Goal: Task Accomplishment & Management: Manage account settings

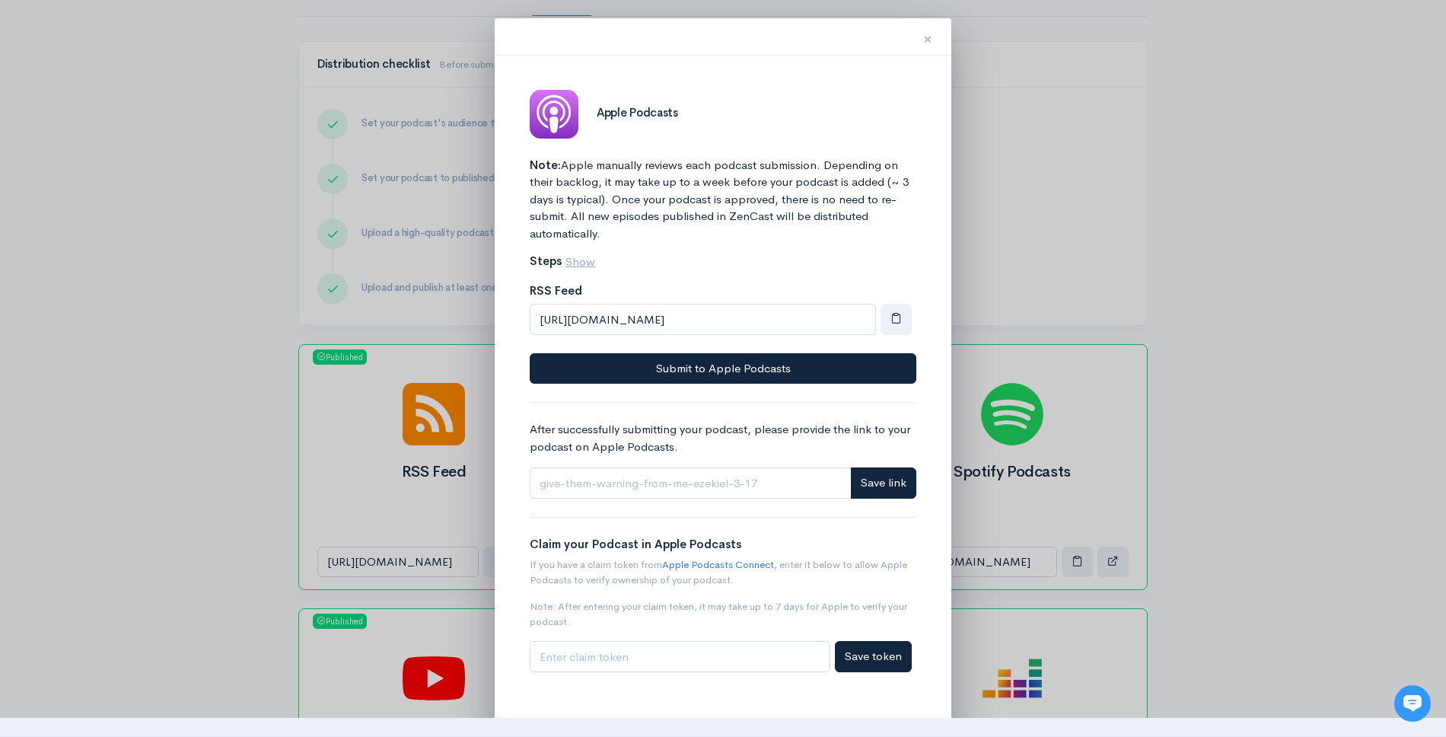
click at [922, 39] on button "×" at bounding box center [928, 37] width 46 height 48
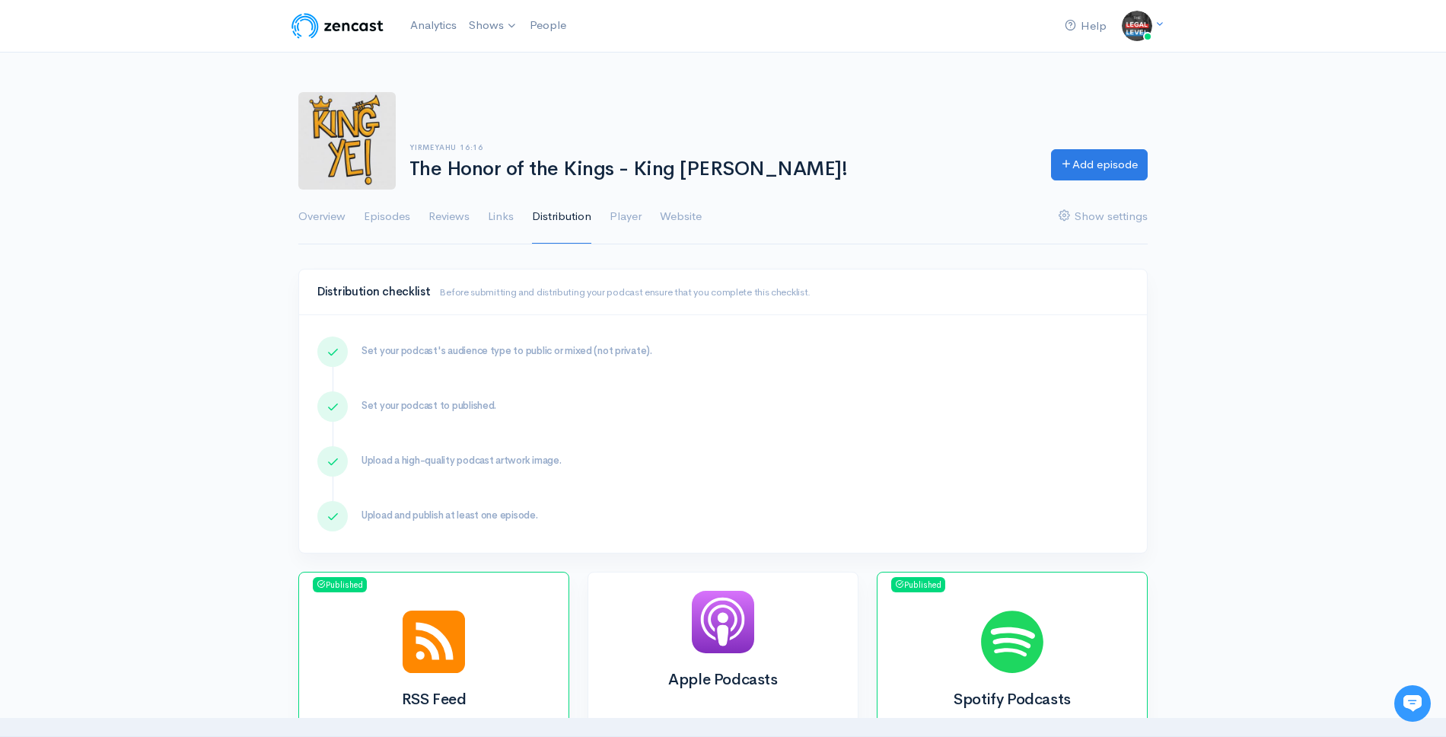
click at [388, 113] on img at bounding box center [346, 140] width 97 height 97
click at [343, 220] on link "Overview" at bounding box center [321, 217] width 47 height 55
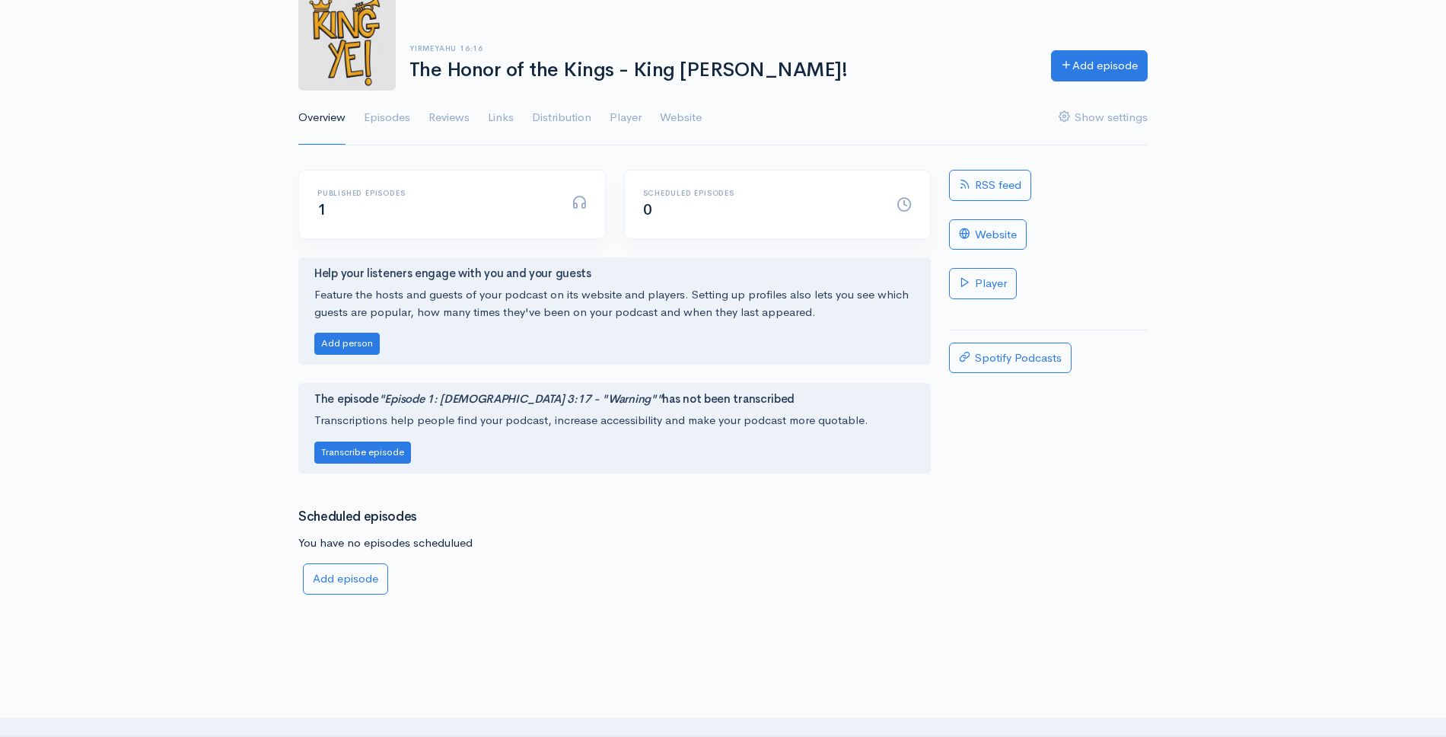
scroll to position [81, 0]
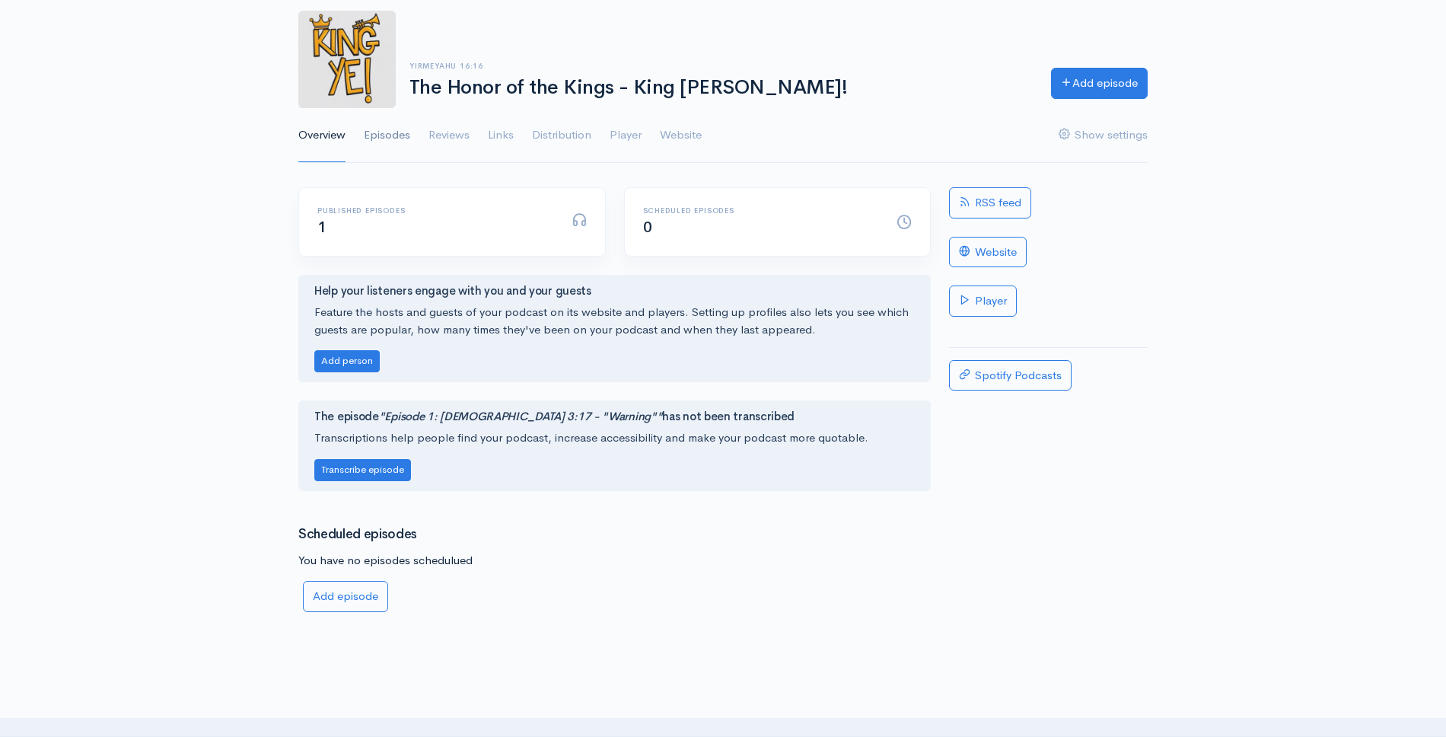
click at [388, 136] on link "Episodes" at bounding box center [387, 135] width 46 height 55
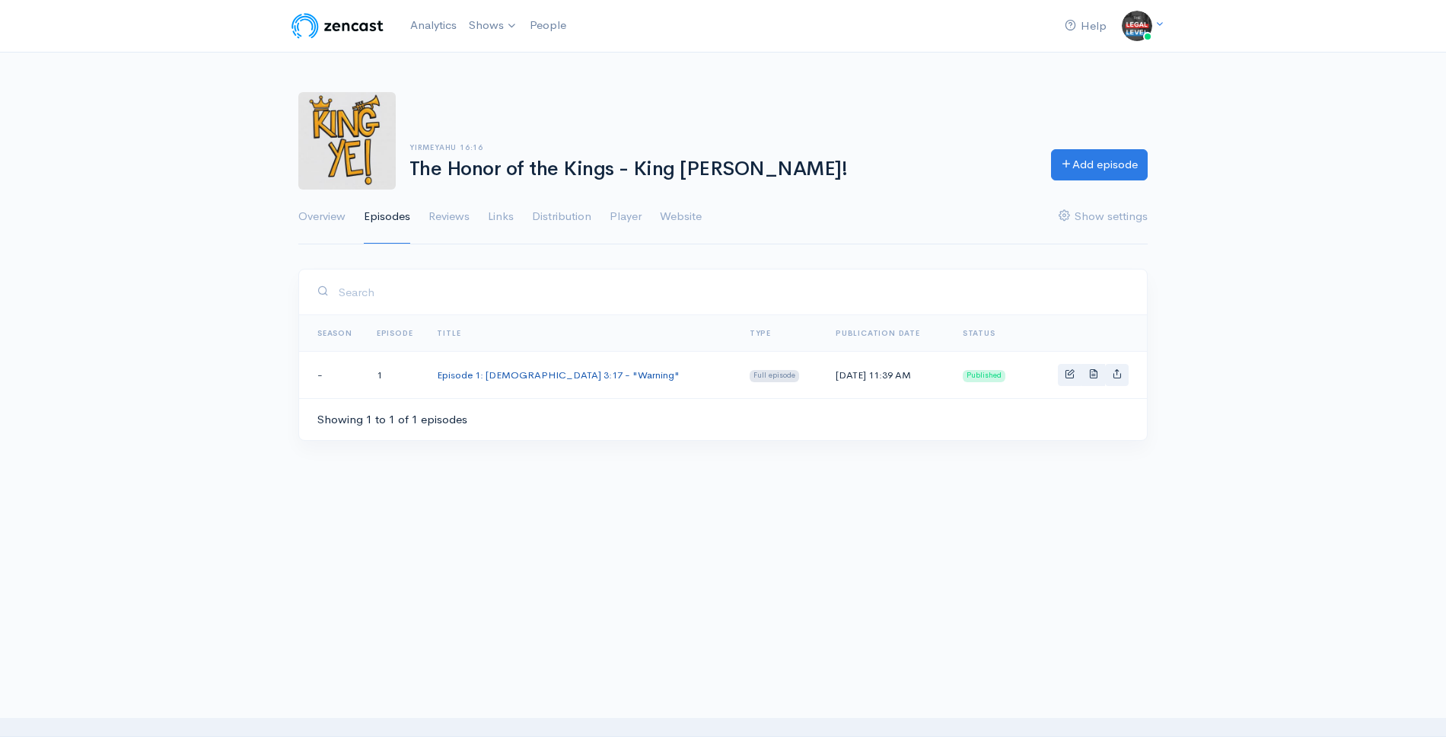
click at [500, 377] on link "Episode 1: [DEMOGRAPHIC_DATA] 3:17 - "Warning"" at bounding box center [558, 374] width 243 height 13
click at [441, 40] on link "Analytics" at bounding box center [433, 25] width 59 height 33
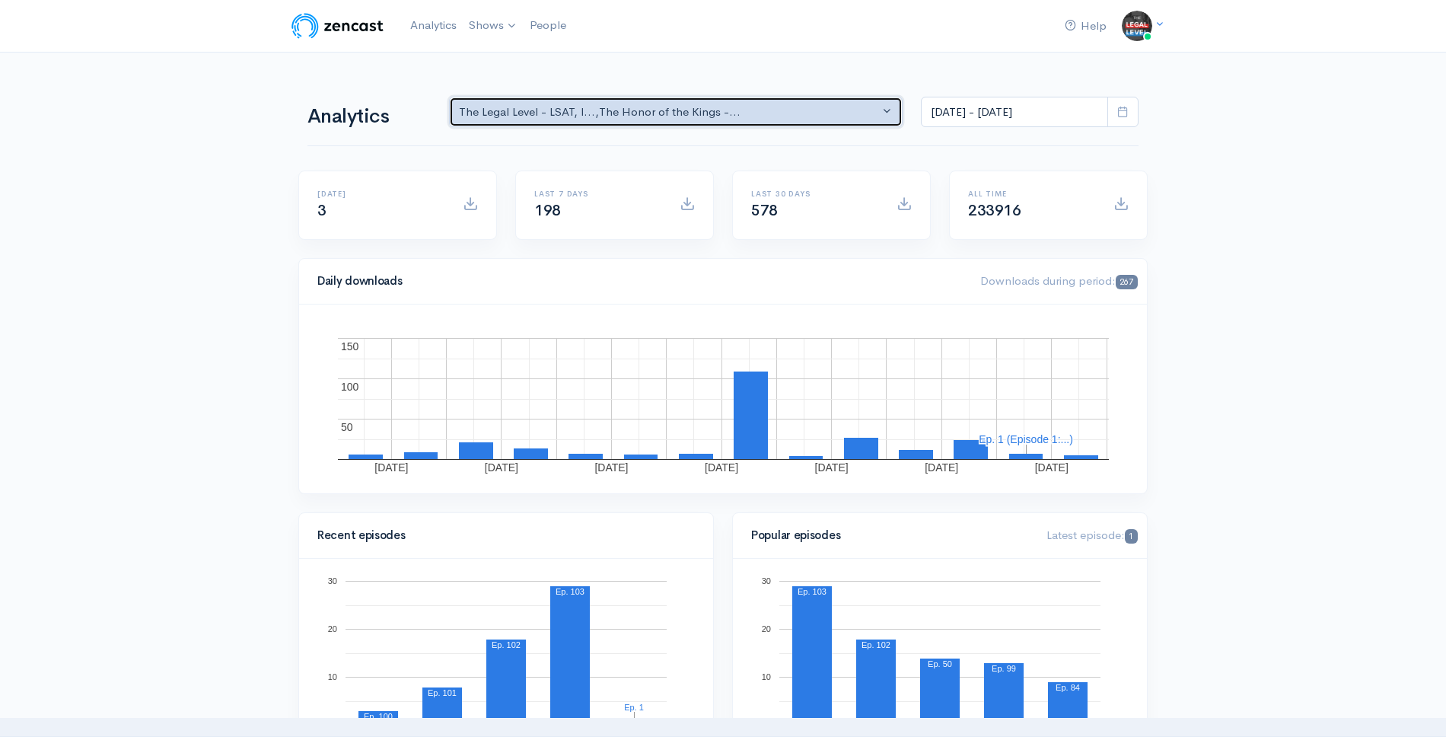
click at [585, 110] on div "The Legal Level - LSAT, l... , The Honor of the Kings -..." at bounding box center [669, 113] width 420 height 18
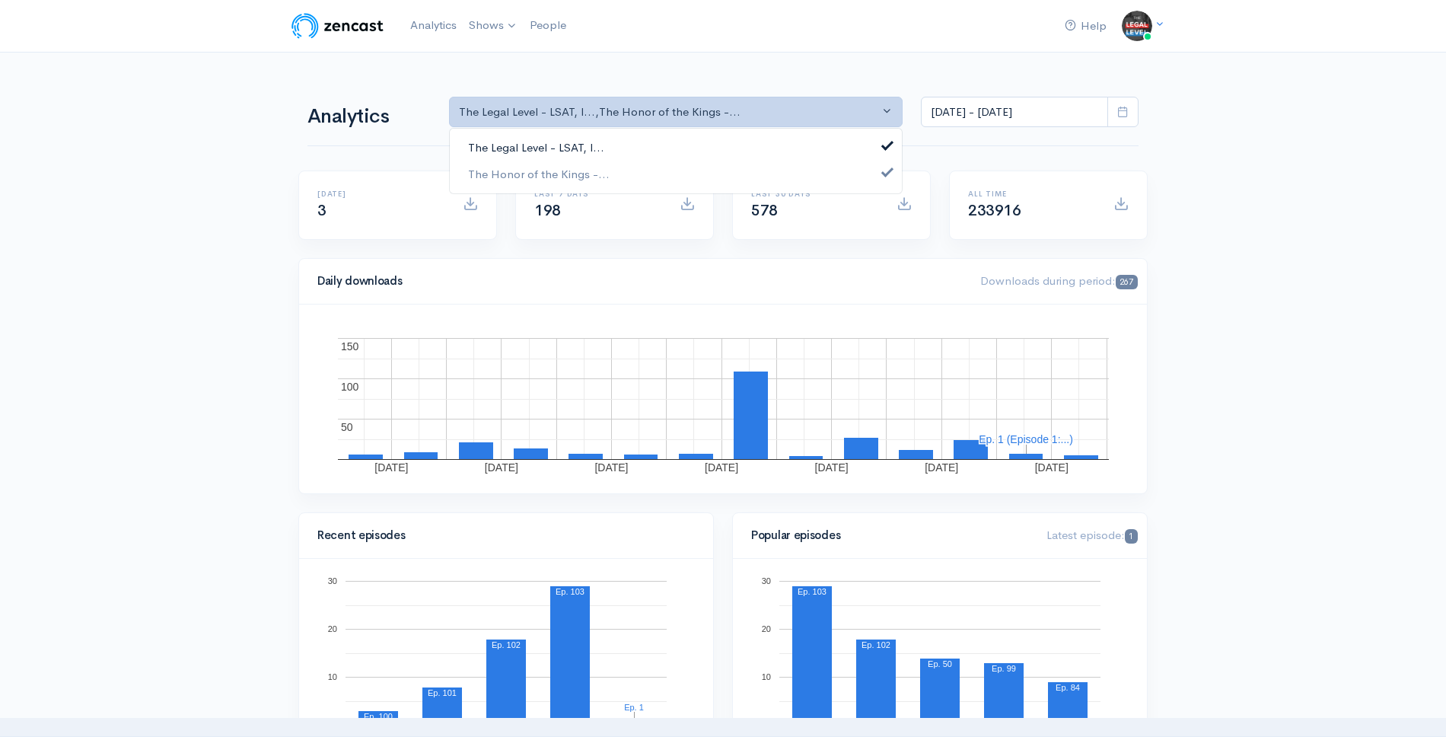
click at [586, 141] on span "The Legal Level - LSAT, l..." at bounding box center [536, 148] width 136 height 18
select select "15430"
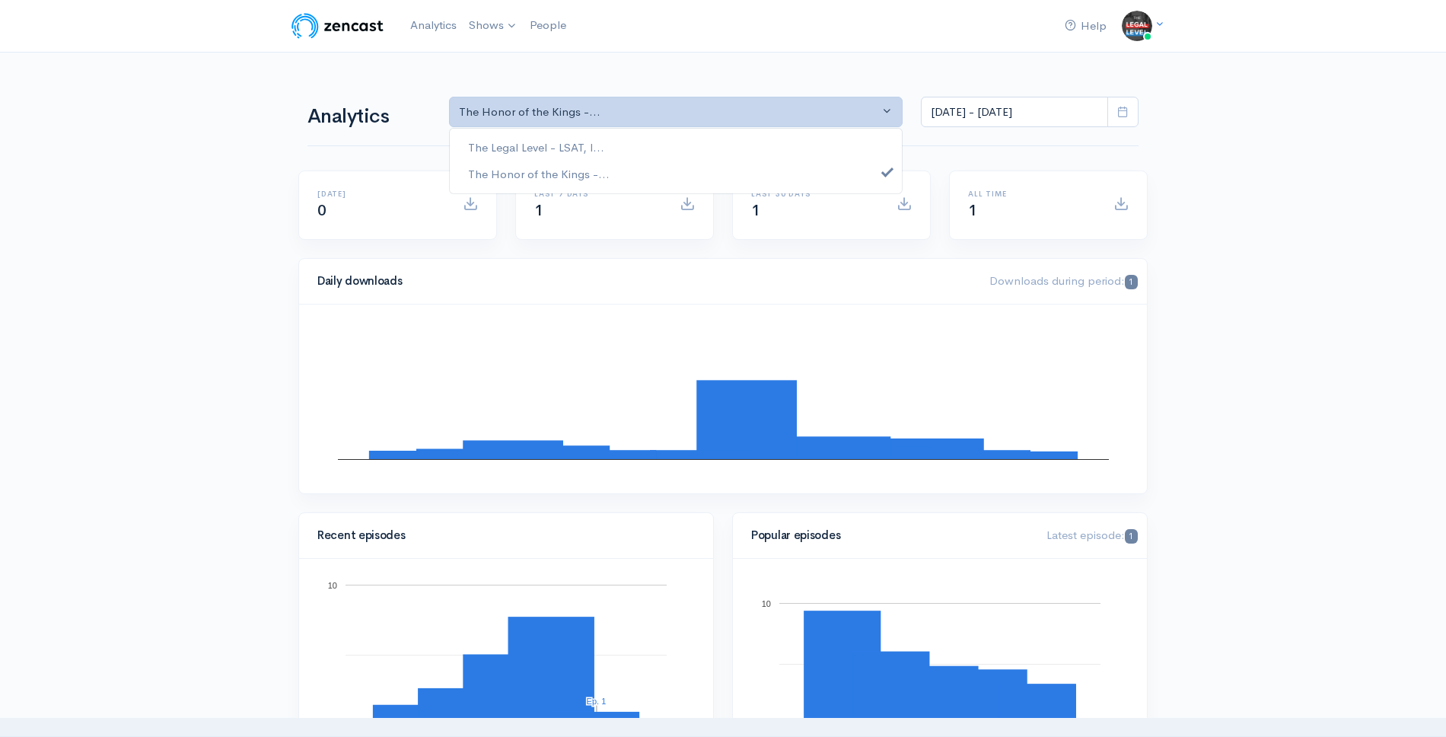
click at [607, 75] on div "Analytics The Legal Level - LSAT, l... The Honor of the Kings -... The Honor of…" at bounding box center [723, 110] width 831 height 73
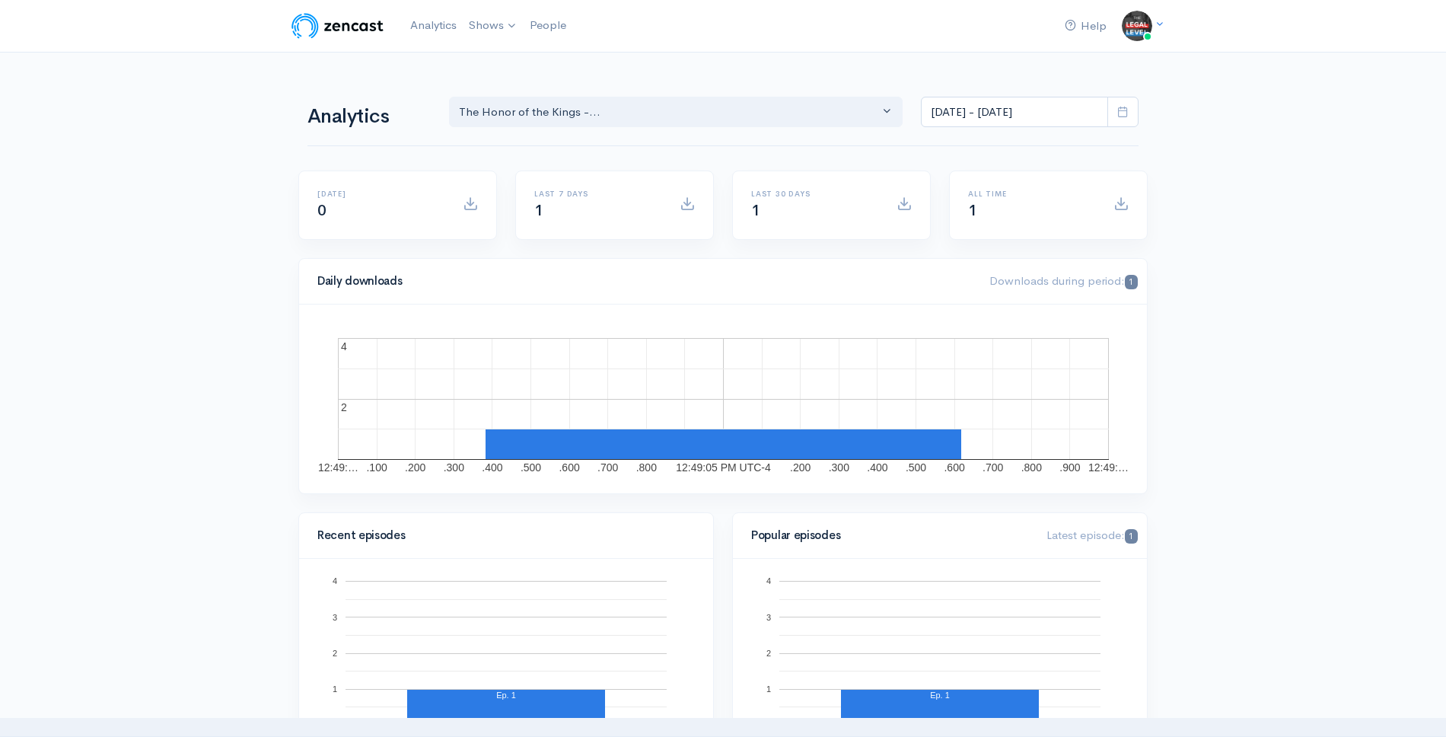
click at [333, 27] on img at bounding box center [337, 26] width 97 height 30
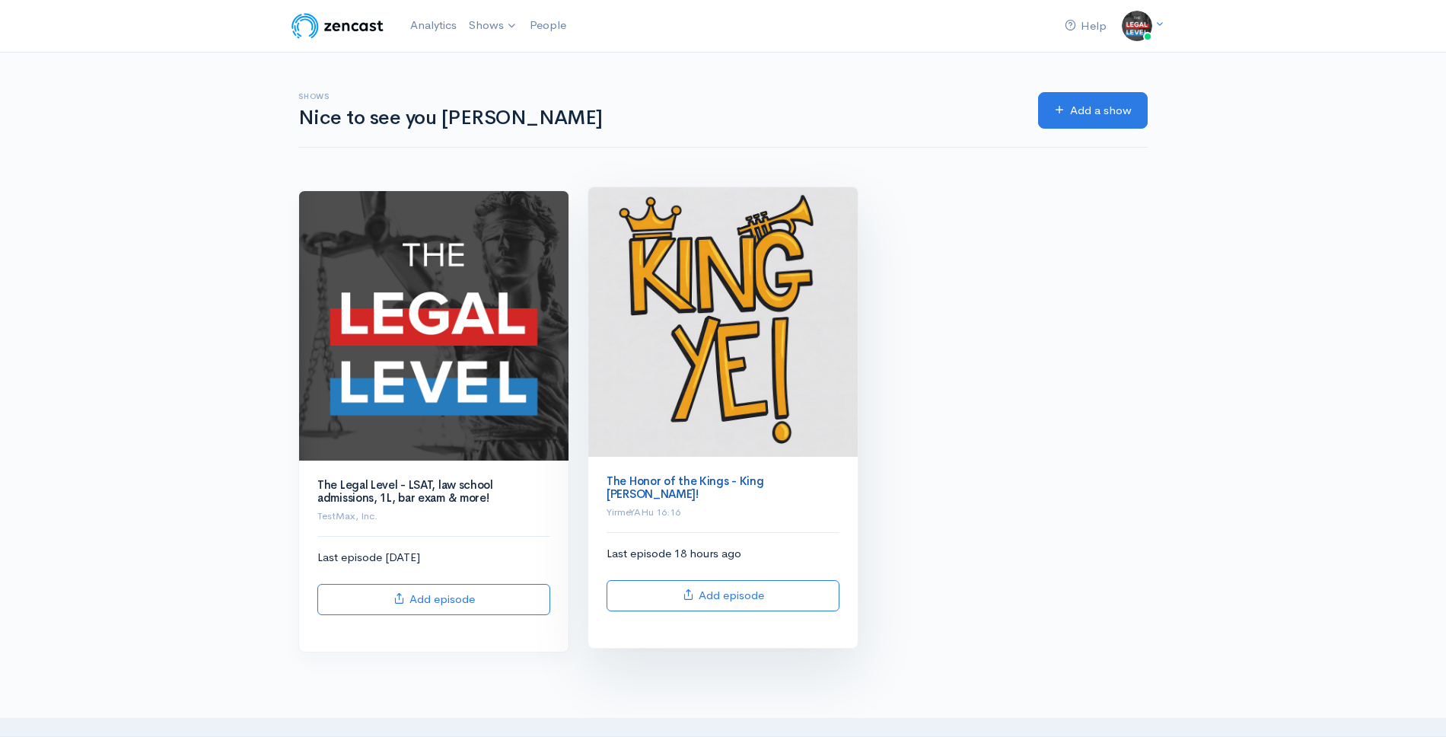
click at [689, 480] on link "The Honor of the Kings - King [PERSON_NAME]!" at bounding box center [685, 486] width 157 height 27
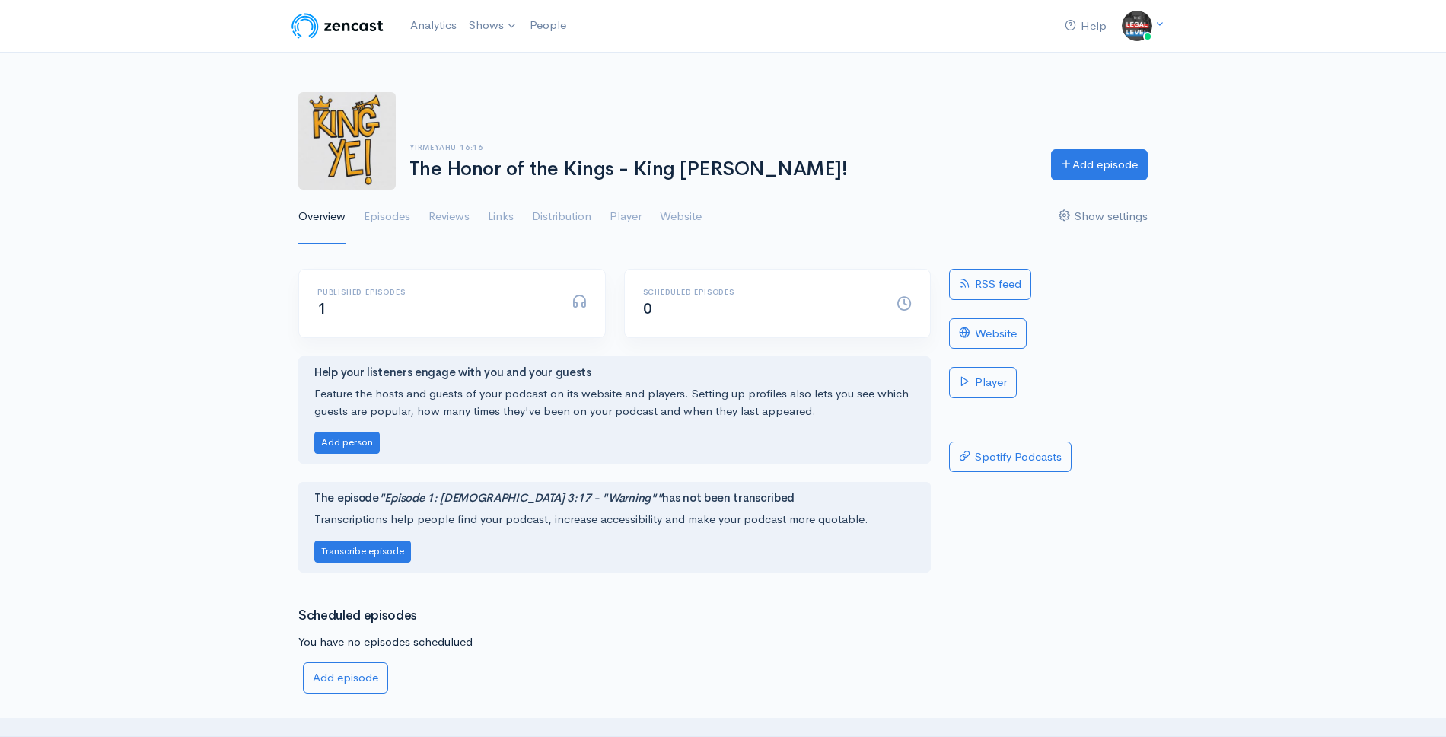
click at [1101, 222] on link "Show settings" at bounding box center [1103, 217] width 89 height 55
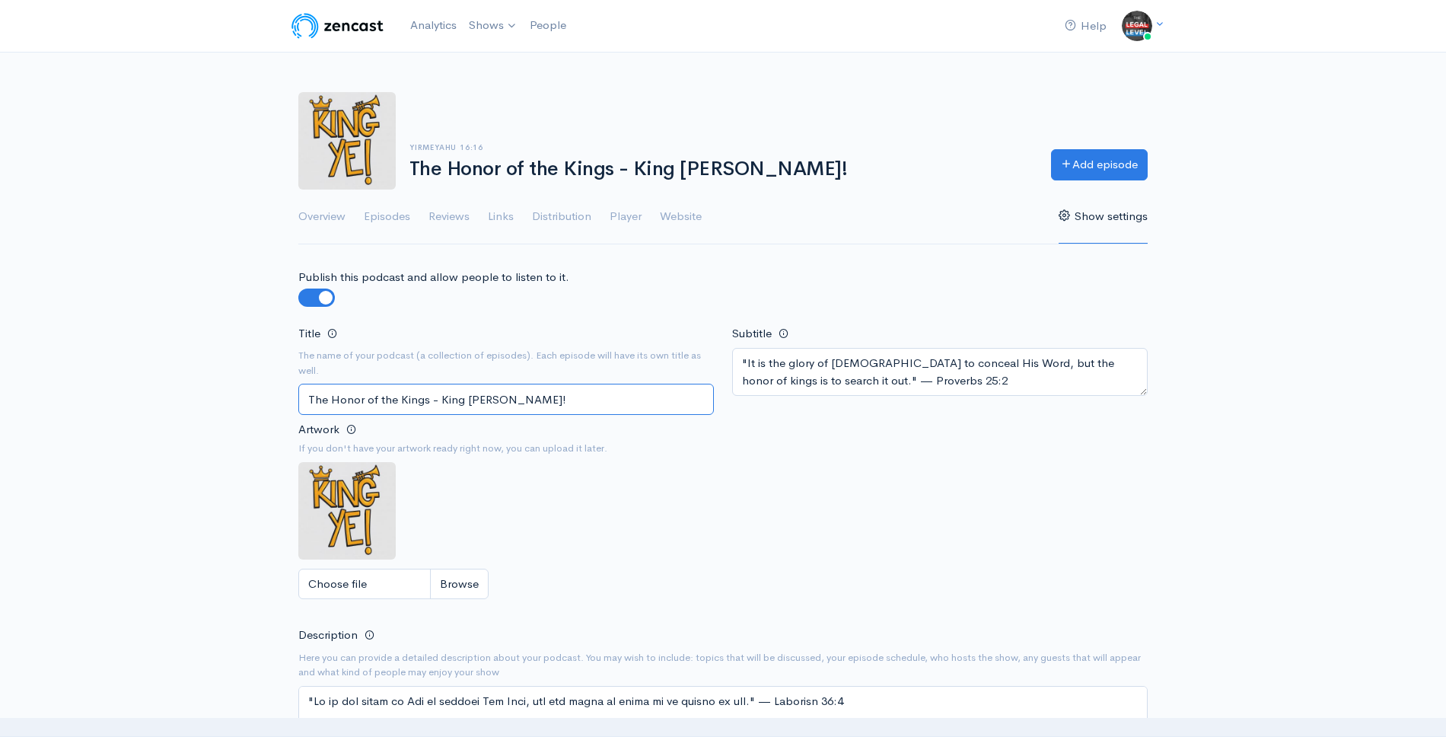
click at [396, 400] on input "The Honor of the Kings - King [PERSON_NAME]!" at bounding box center [506, 399] width 416 height 31
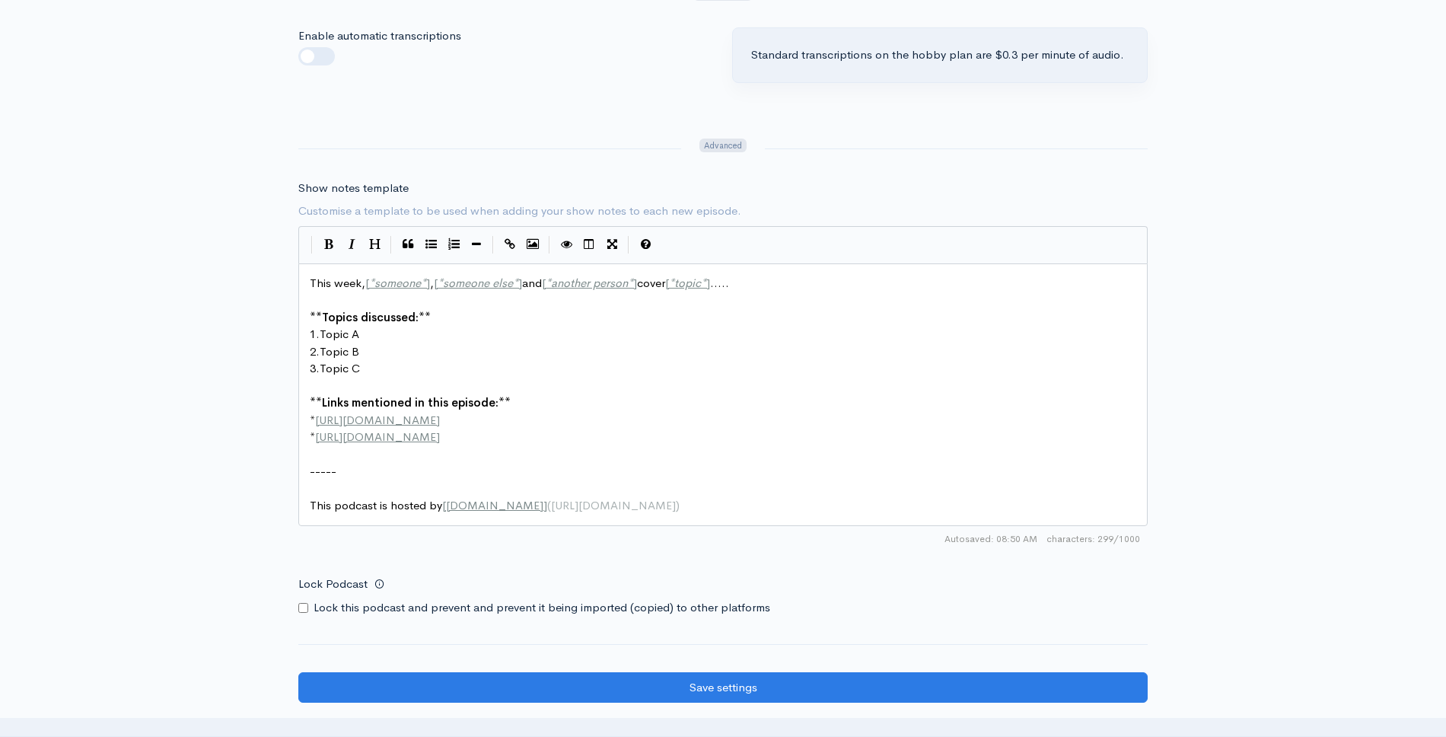
scroll to position [1918, 0]
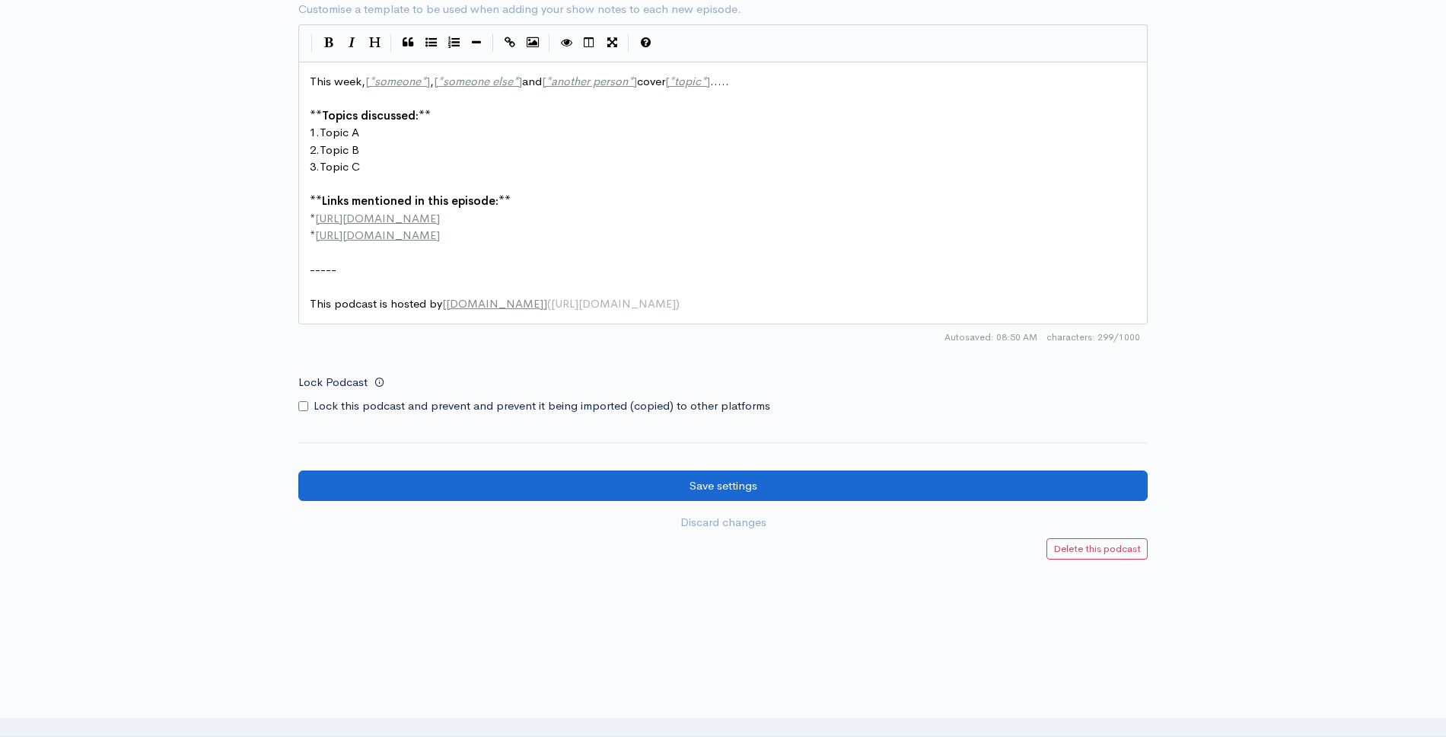
type input "The Honor of Kings - King [PERSON_NAME]!"
click at [714, 470] on input "Save settings" at bounding box center [723, 485] width 850 height 31
